Goal: Task Accomplishment & Management: Manage account settings

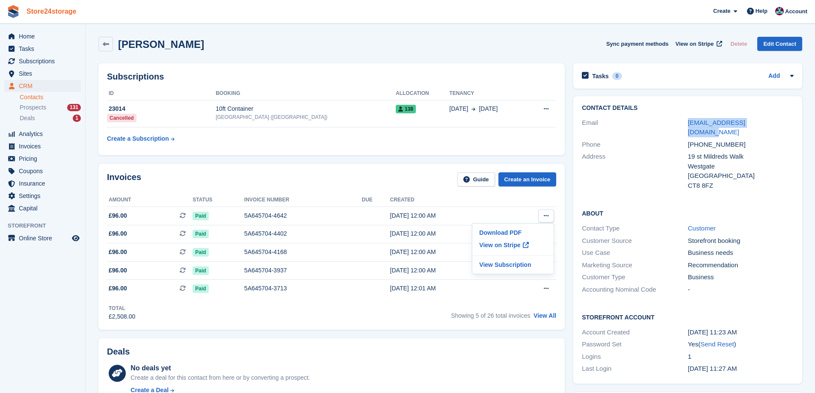
click at [63, 13] on link "Store24storage" at bounding box center [51, 11] width 57 height 14
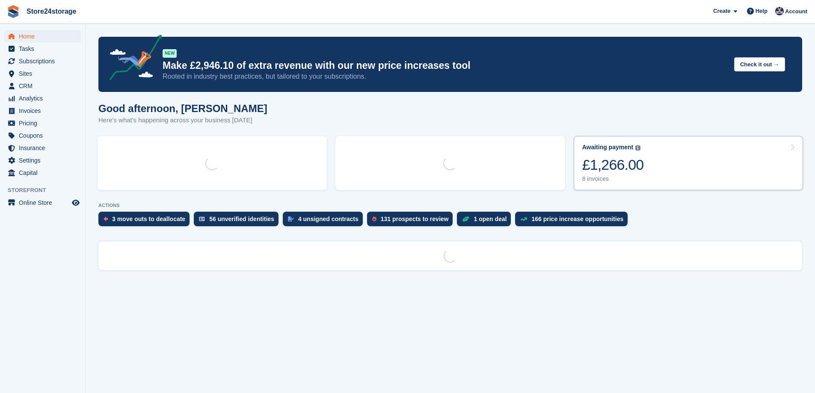
click at [706, 171] on link "Awaiting payment The total outstanding balance on all open invoices. £1,266.00 …" at bounding box center [688, 163] width 229 height 54
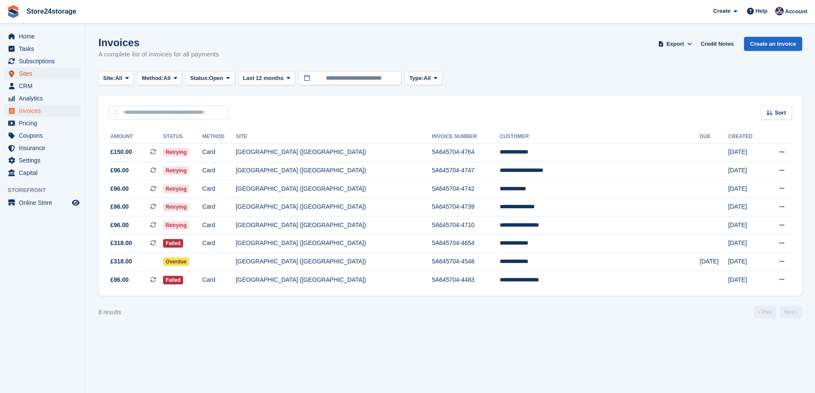
click at [23, 75] on span "Sites" at bounding box center [44, 74] width 51 height 12
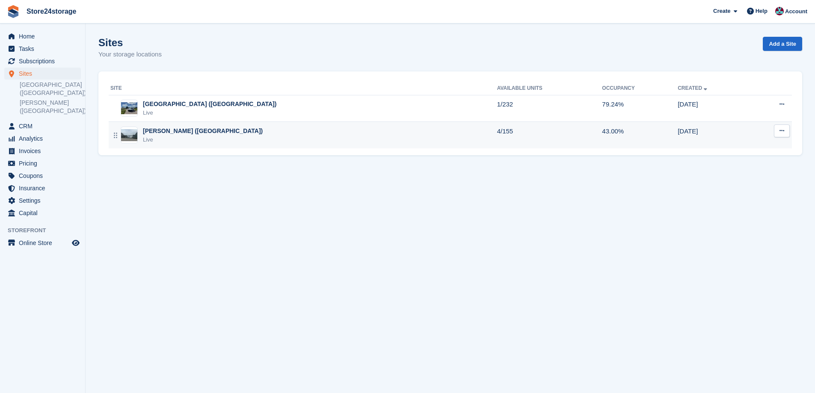
click at [186, 133] on div "[PERSON_NAME] ([GEOGRAPHIC_DATA])" at bounding box center [203, 131] width 120 height 9
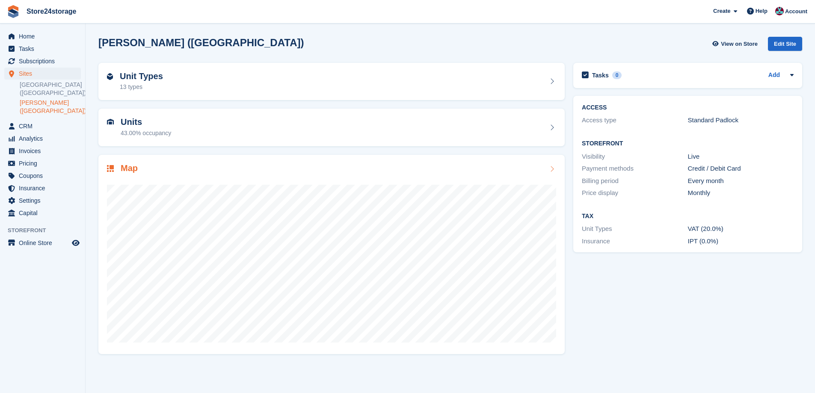
click at [200, 178] on div at bounding box center [331, 260] width 449 height 171
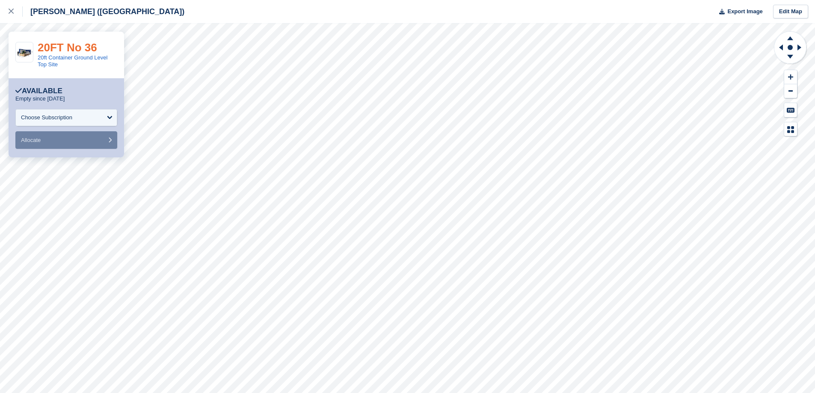
click at [89, 51] on link "20FT No 36" at bounding box center [67, 47] width 59 height 13
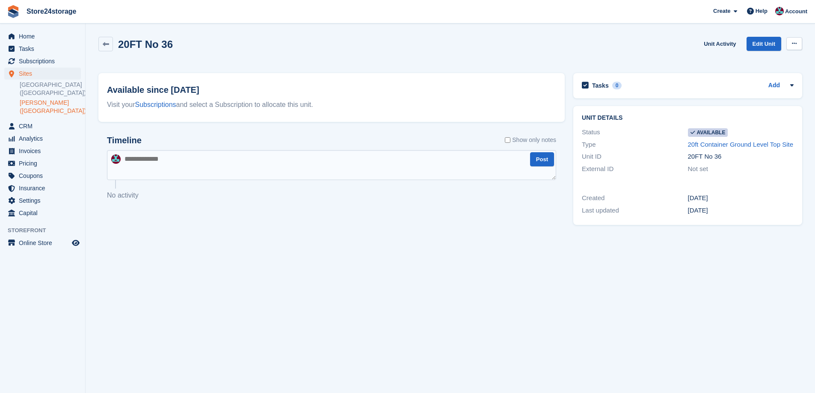
click at [793, 46] on icon at bounding box center [794, 44] width 5 height 6
click at [774, 60] on p "Make unavailable" at bounding box center [761, 60] width 74 height 11
click at [28, 107] on link "[PERSON_NAME] ([GEOGRAPHIC_DATA])" at bounding box center [50, 107] width 61 height 16
